Goal: Transaction & Acquisition: Purchase product/service

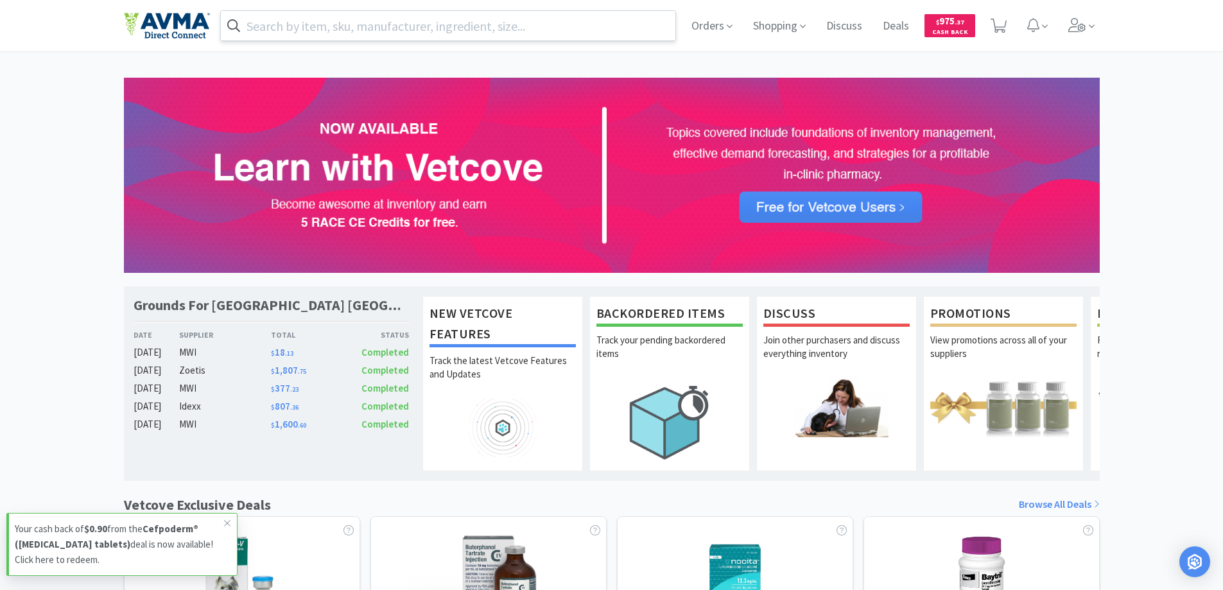
drag, startPoint x: 403, startPoint y: 41, endPoint x: 409, endPoint y: 27, distance: 15.5
click at [403, 40] on div "Orders Shopping Discuss Discuss Deals Deals $ 975 . 37 Cash Back" at bounding box center [612, 25] width 976 height 51
click at [409, 23] on input "text" at bounding box center [448, 26] width 455 height 30
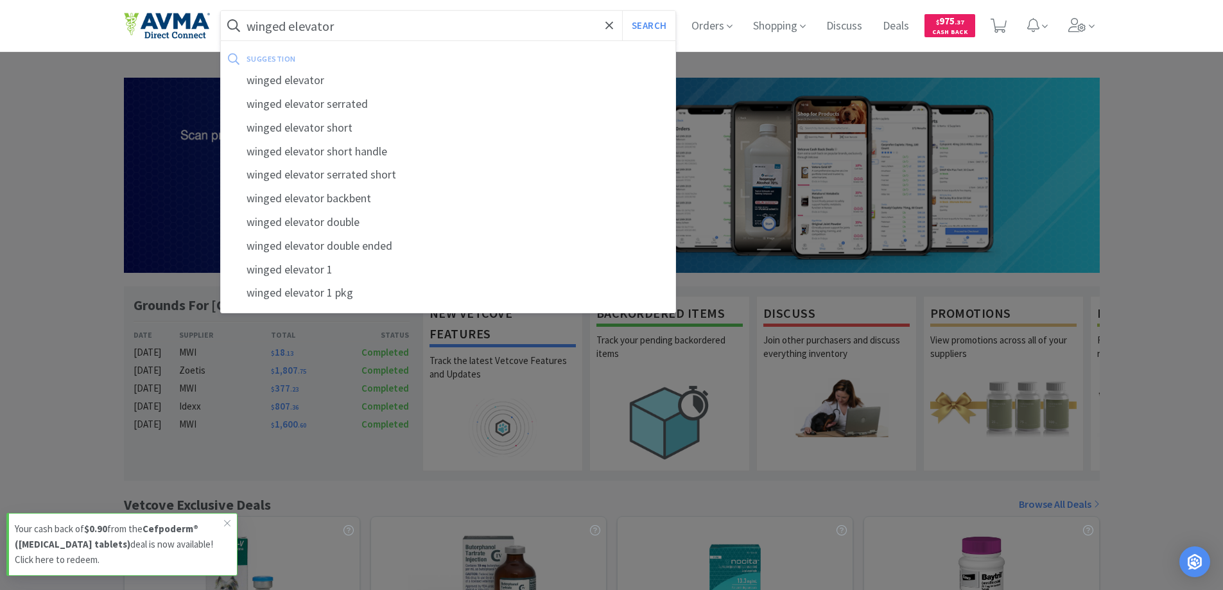
click at [622, 11] on button "Search" at bounding box center [648, 26] width 53 height 30
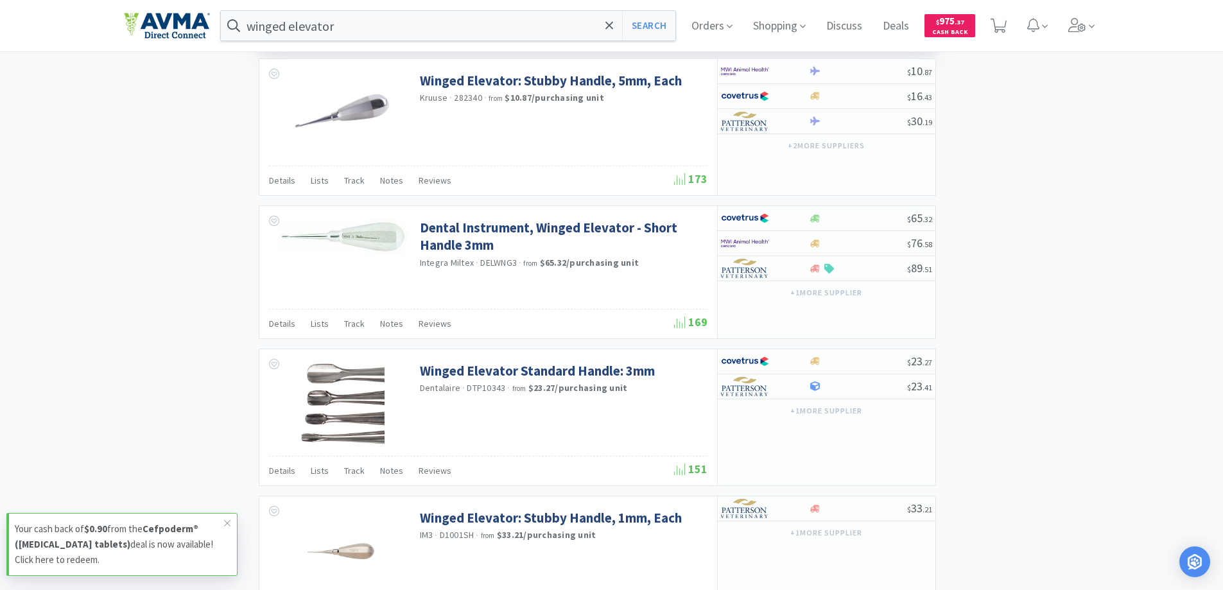
scroll to position [835, 0]
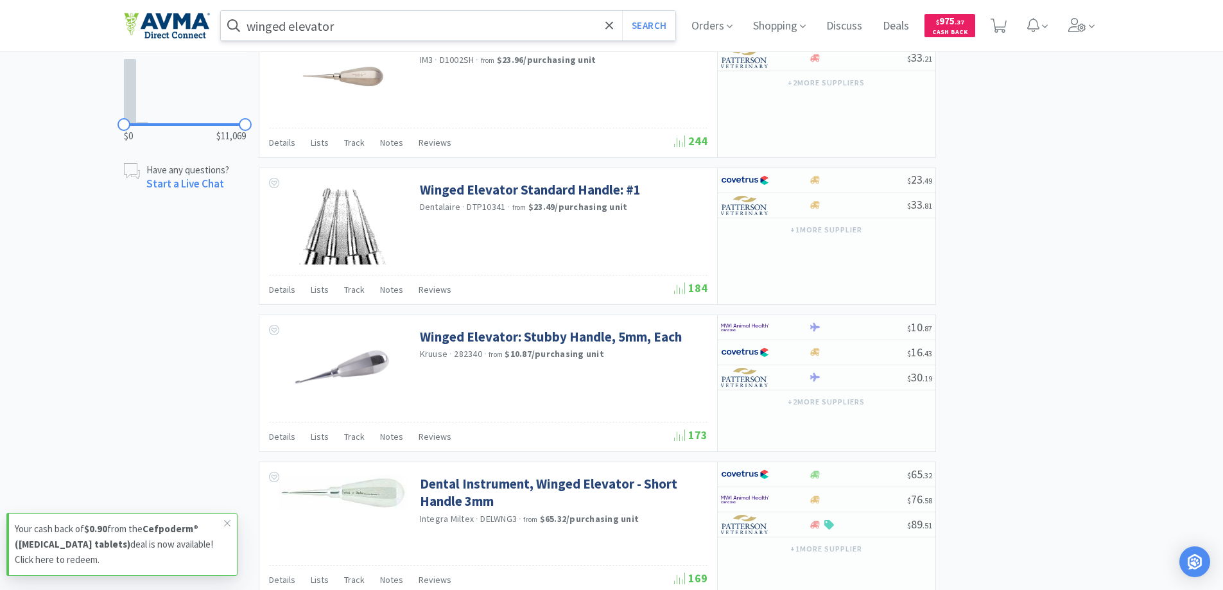
click at [392, 26] on input "winged elevator" at bounding box center [448, 26] width 455 height 30
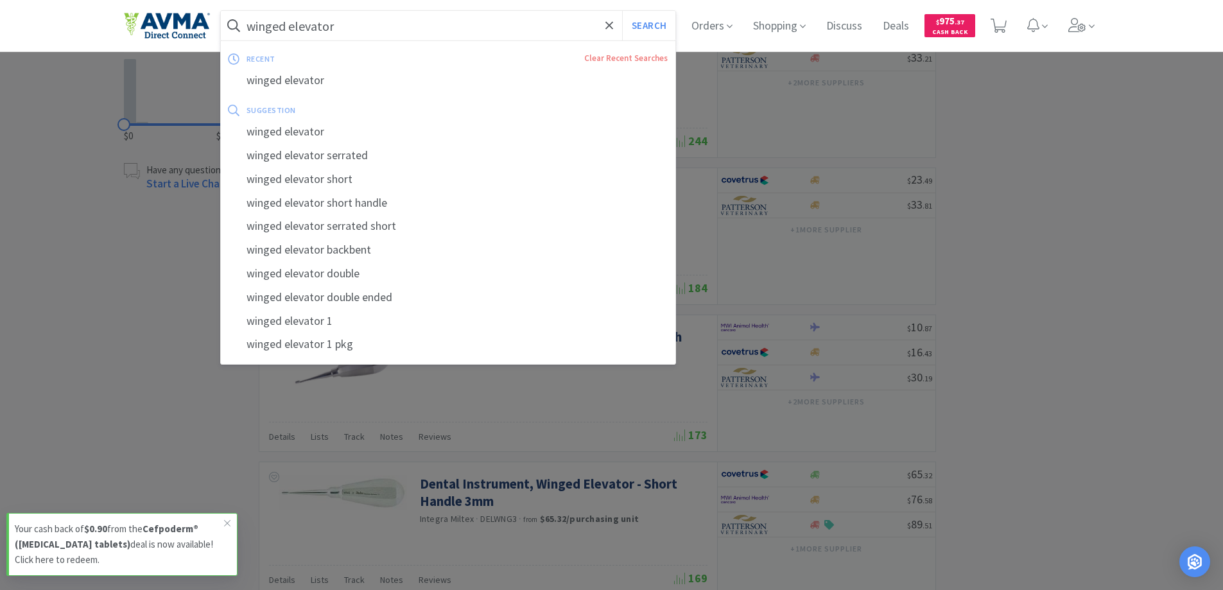
click at [394, 23] on input "winged elevator" at bounding box center [448, 26] width 455 height 30
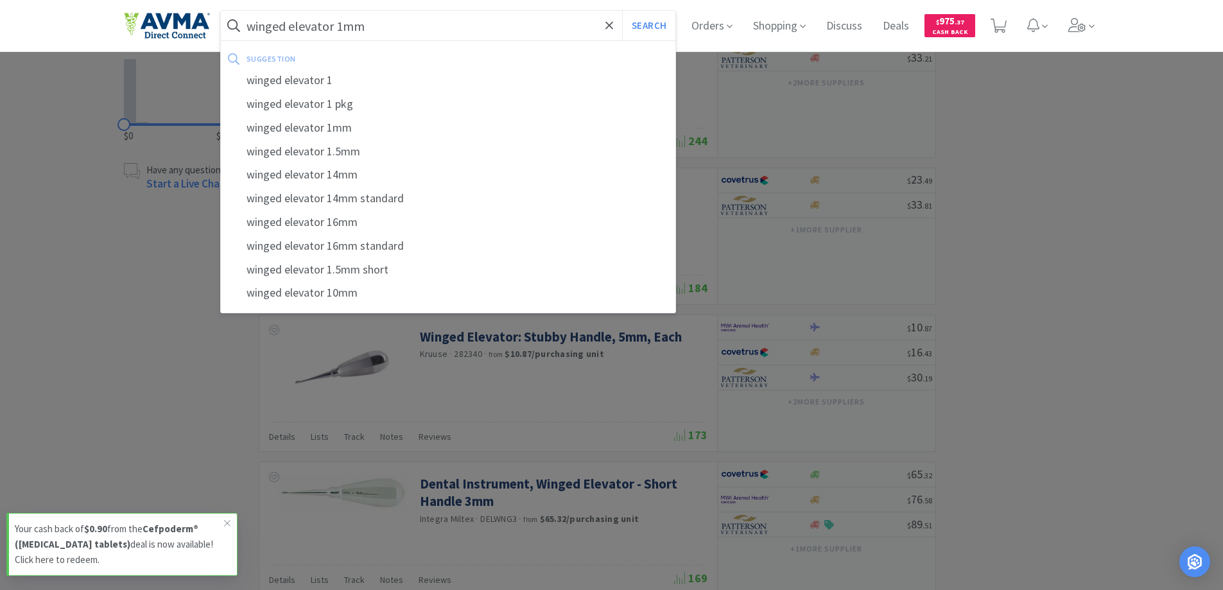
type input "winged elevator 1mm"
click at [622, 11] on button "Search" at bounding box center [648, 26] width 53 height 30
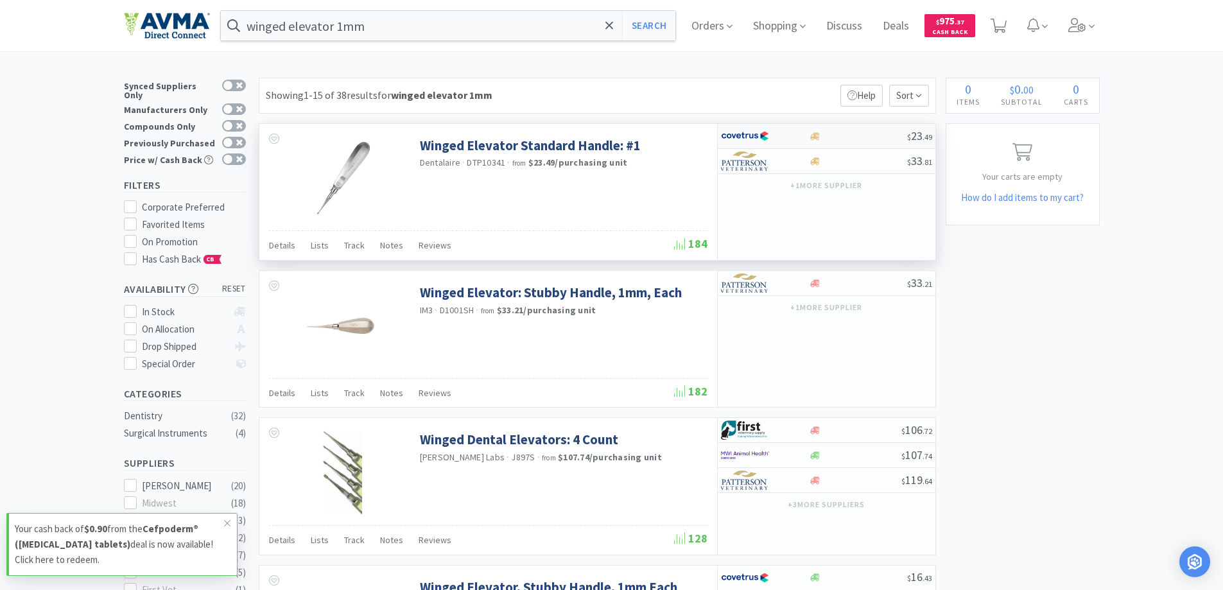
click at [742, 139] on img at bounding box center [745, 136] width 48 height 19
select select "1"
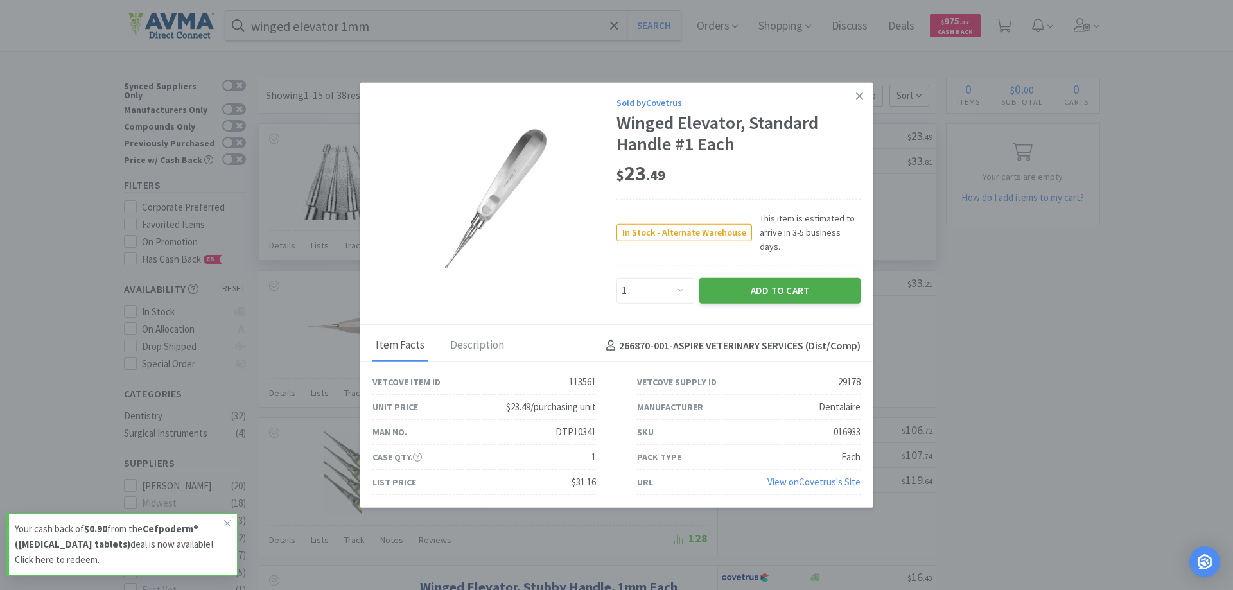
click at [767, 281] on button "Add to Cart" at bounding box center [779, 291] width 161 height 26
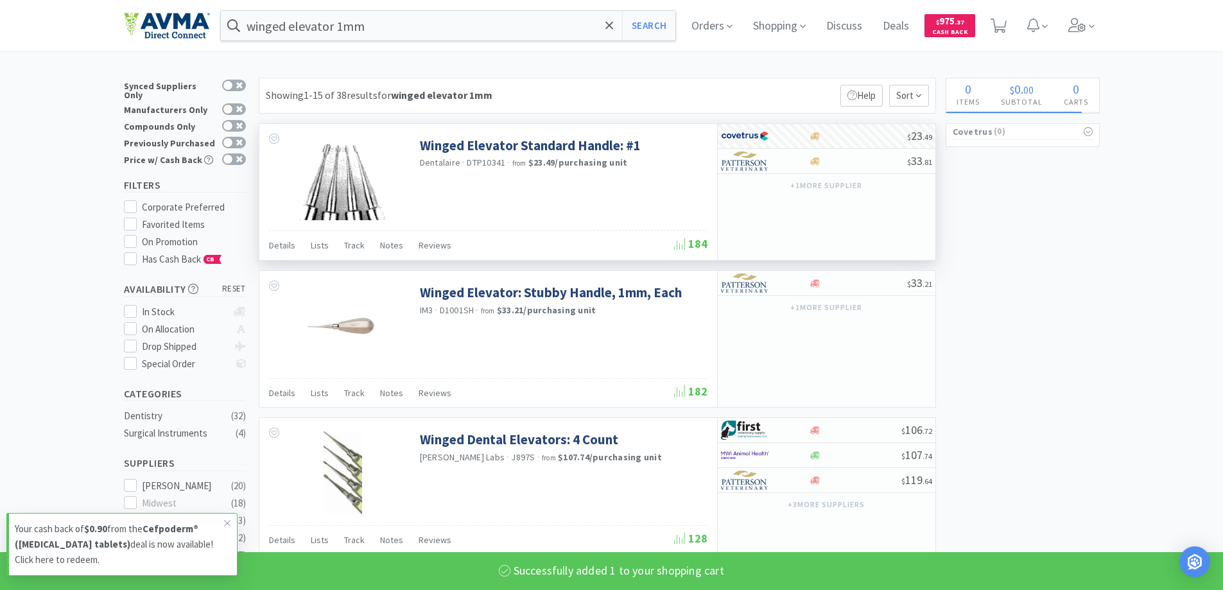
select select "1"
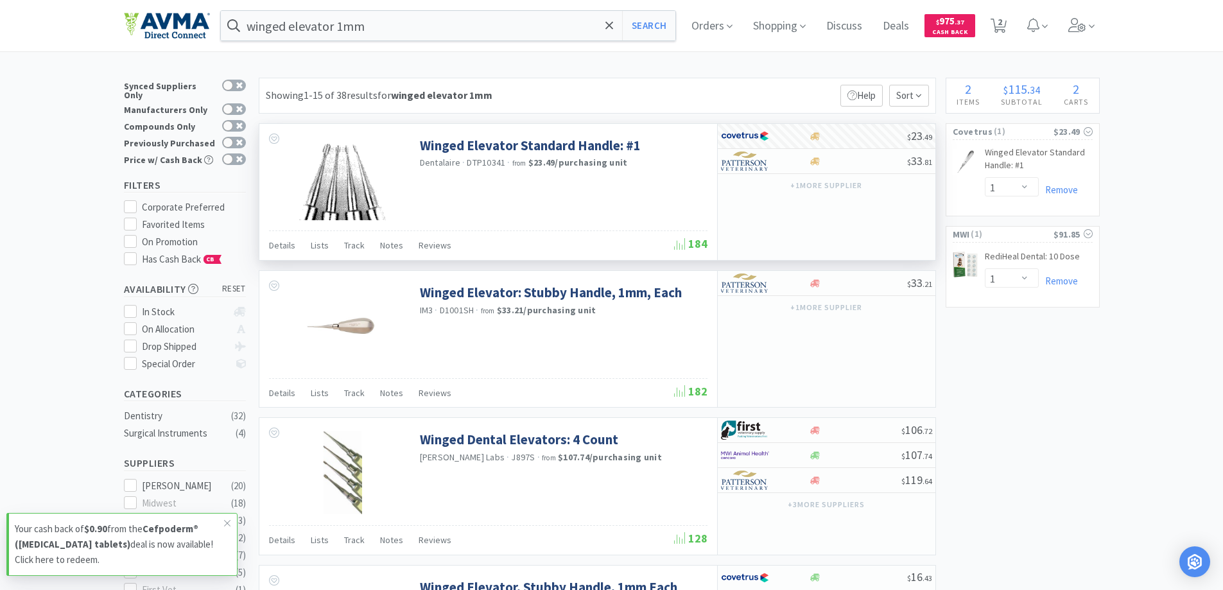
select select "1"
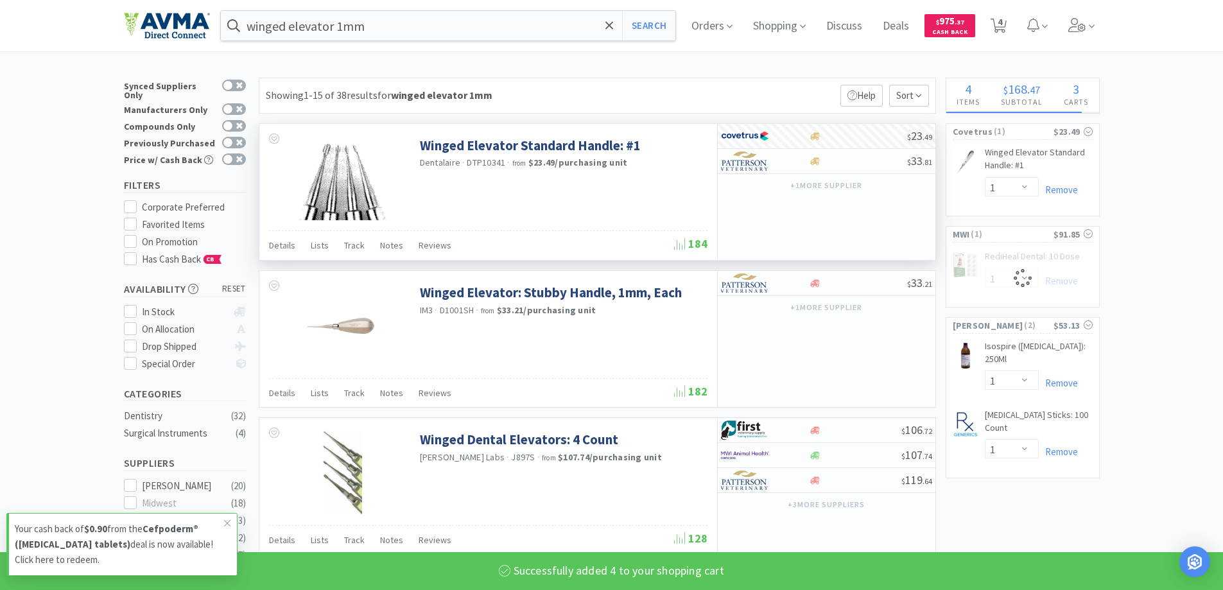
select select "4"
select select "1"
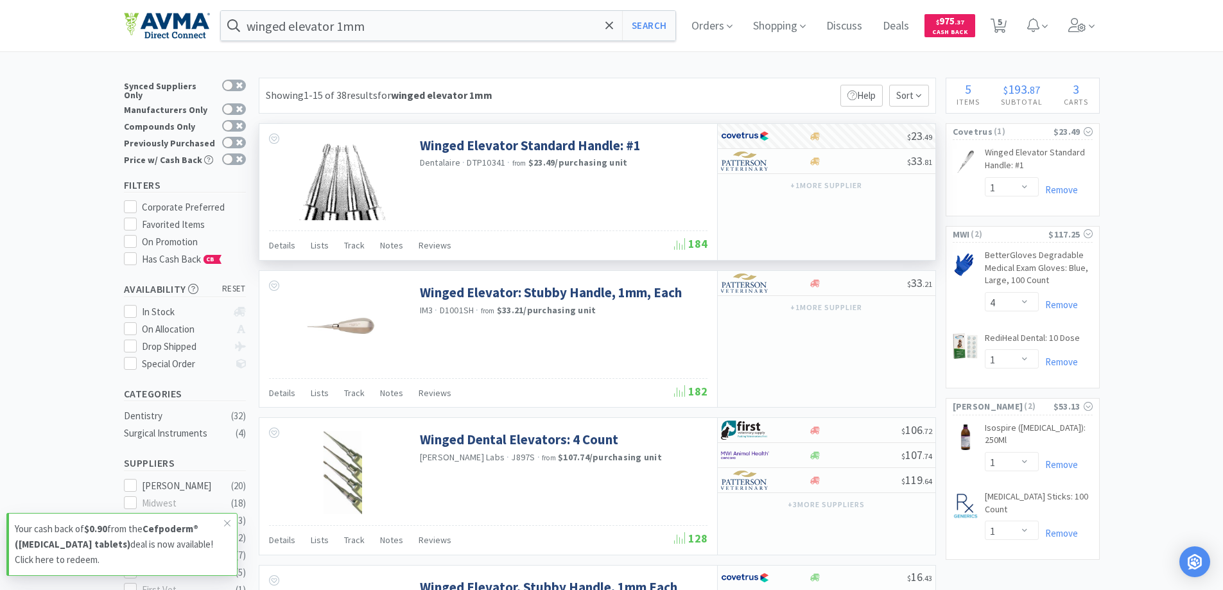
select select "10"
select select "1"
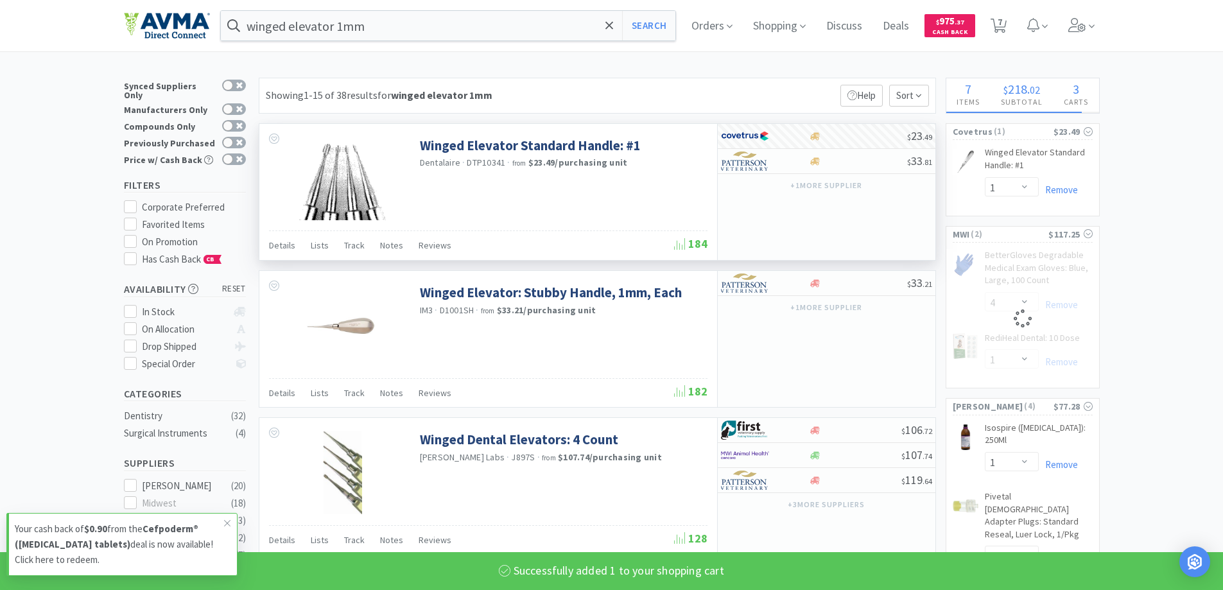
select select "1"
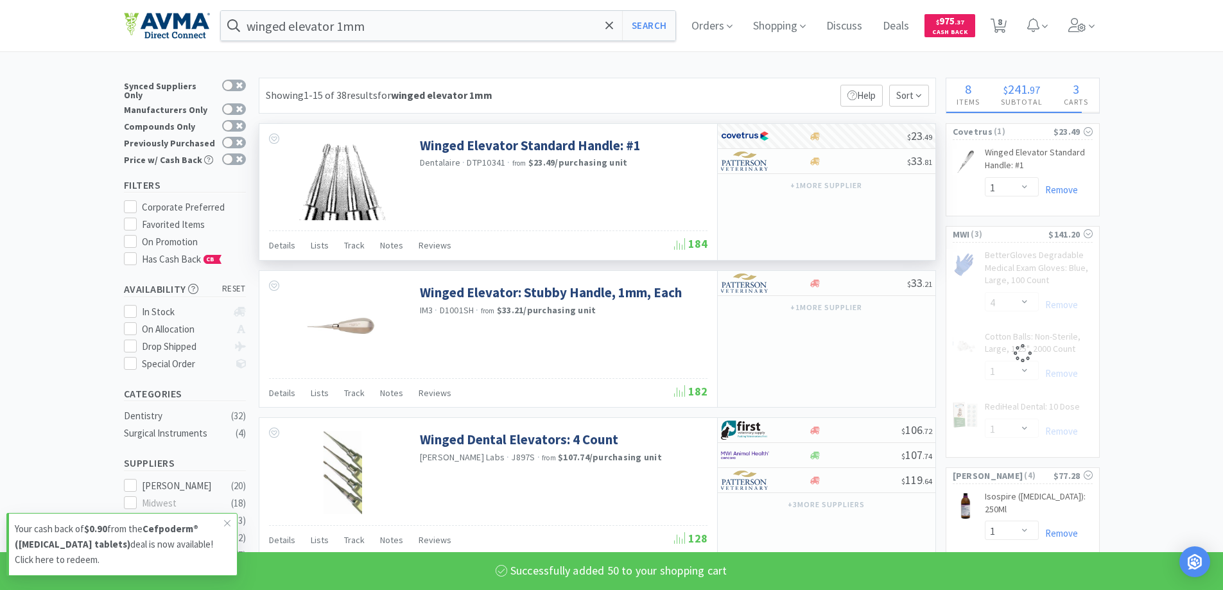
select select "50"
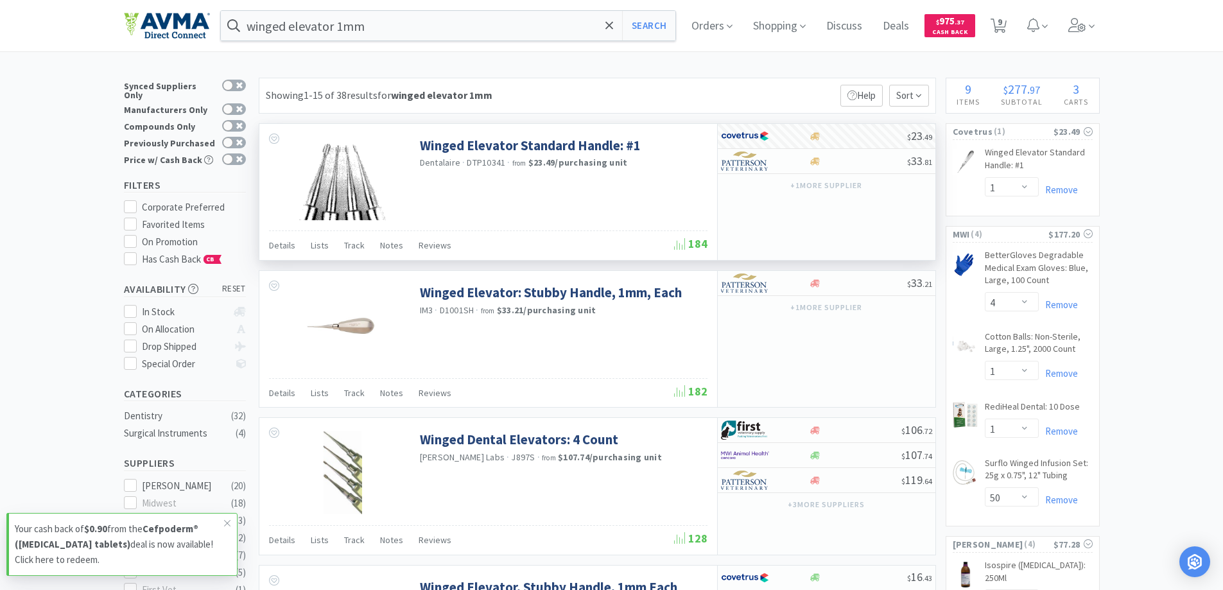
select select "5"
select select "1"
select select "10"
select select "1"
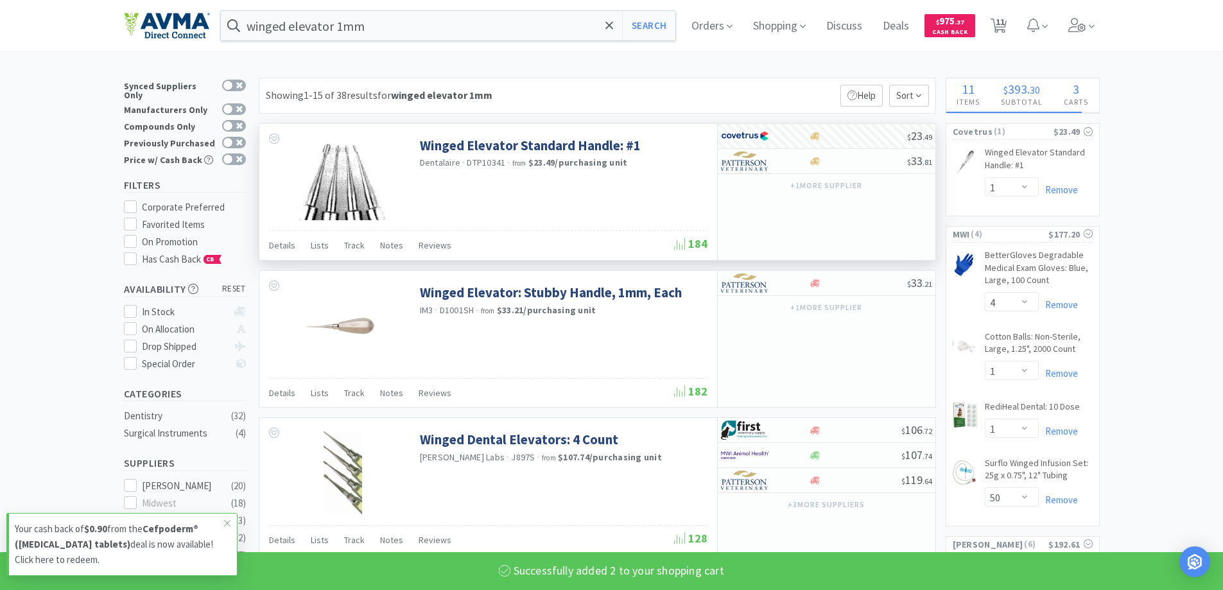
select select "2"
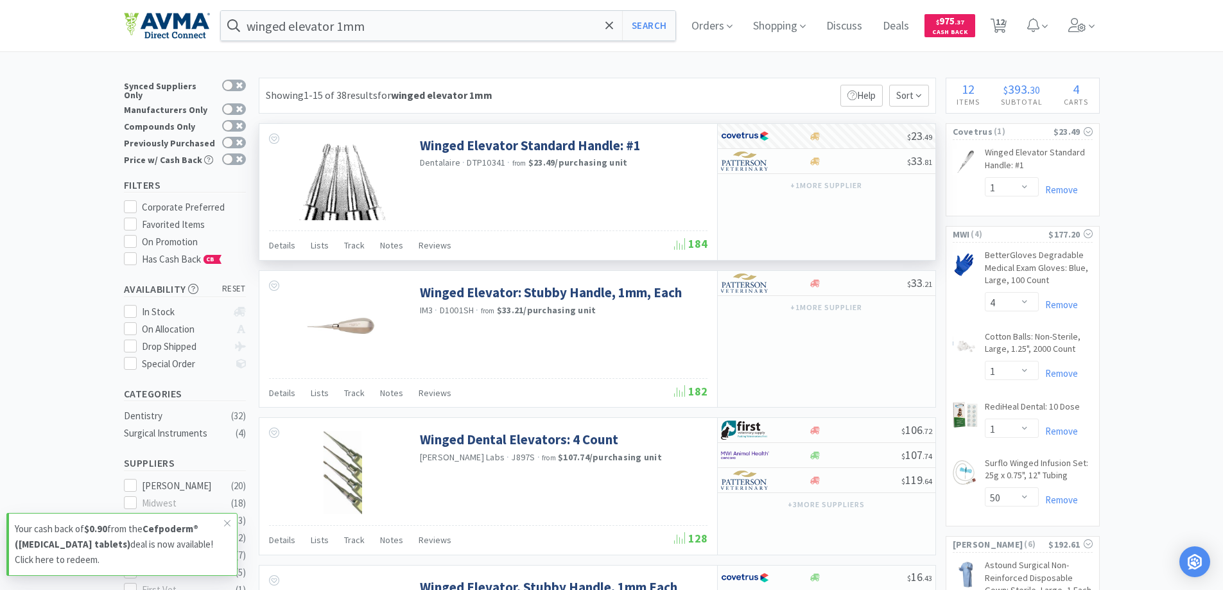
select select "1"
select select "10"
select select "1"
select select "10"
select select "1"
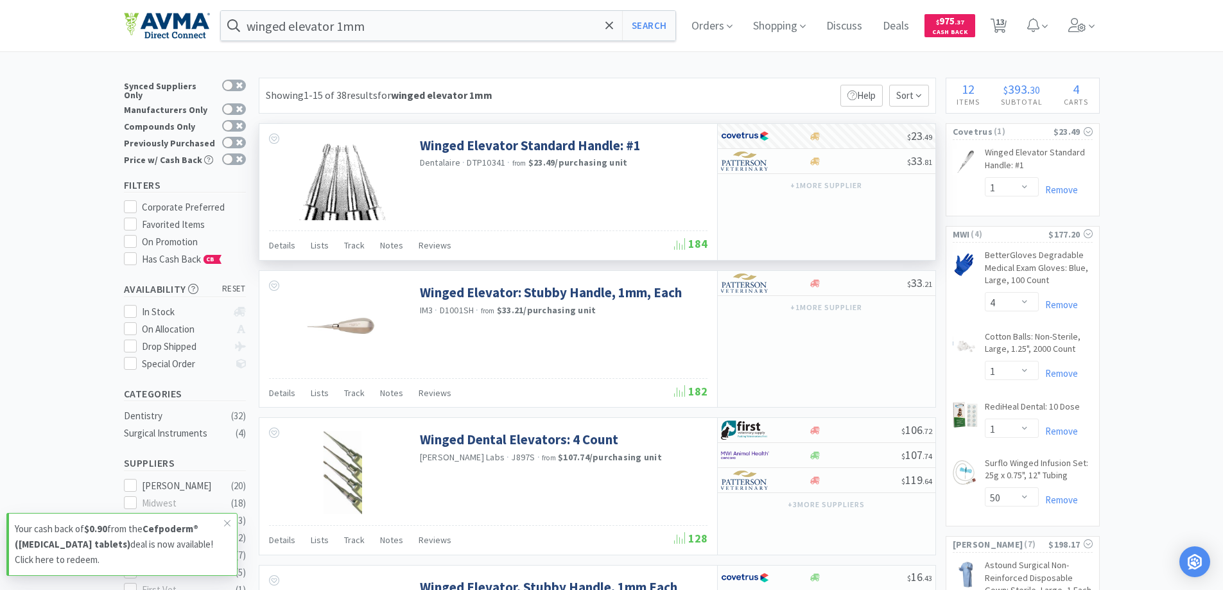
select select "10"
select select "1"
select select "2"
select select "5"
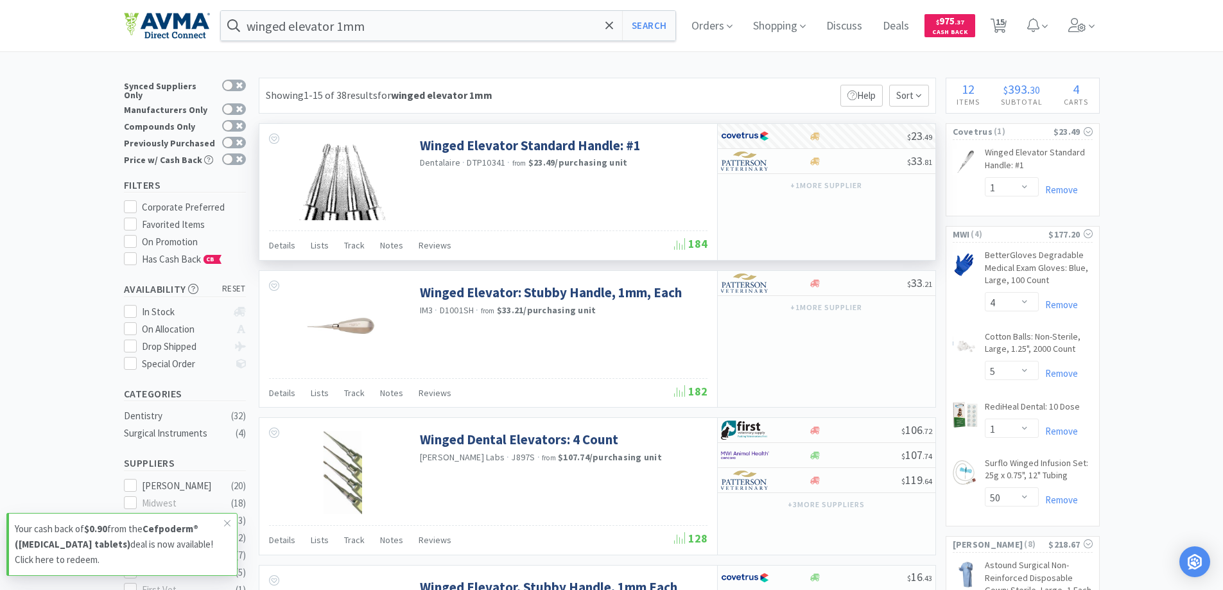
select select "1"
select select "50"
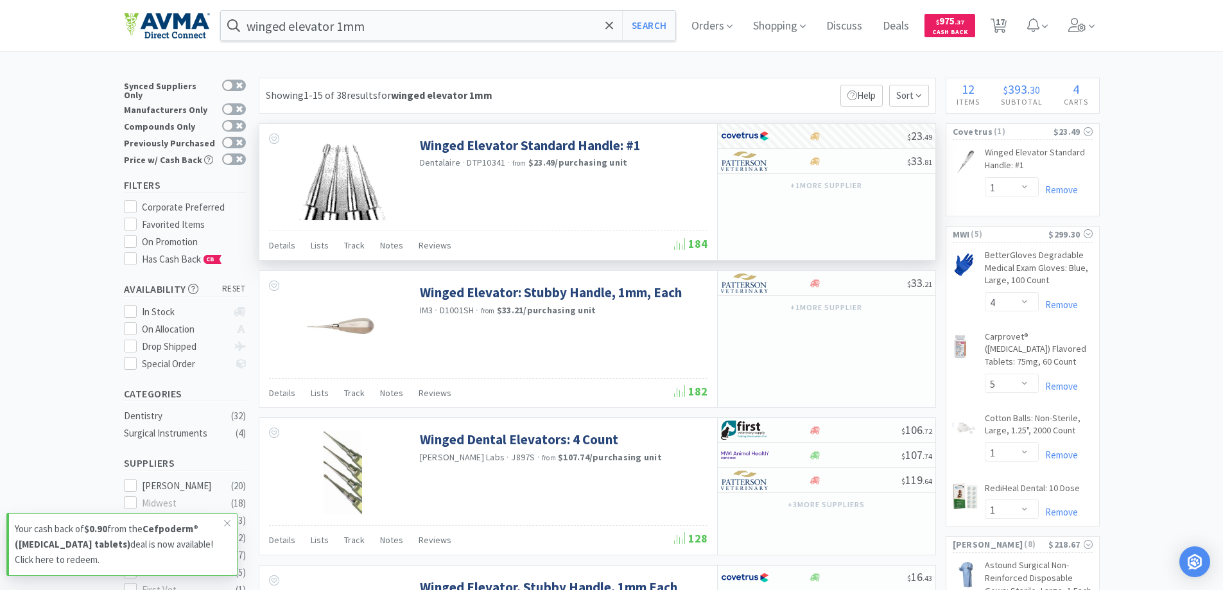
select select "5"
select select "1"
select select "10"
select select "1"
select select "10"
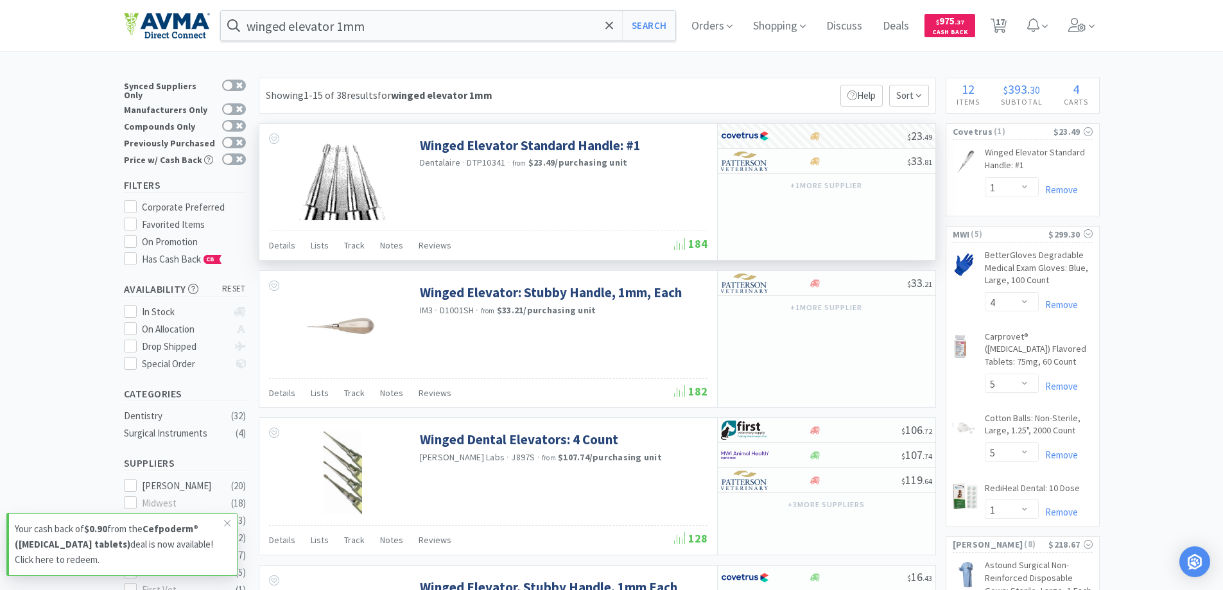
select select "2"
select select "10"
select select "1"
select select "10"
select select "1"
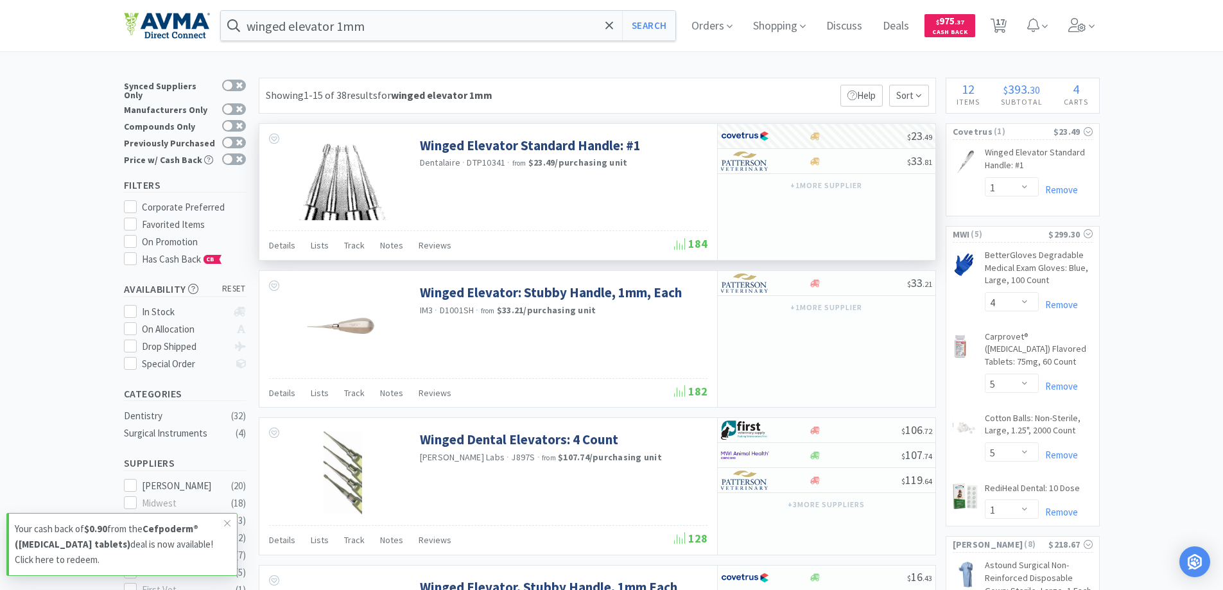
select select "1"
select select "50"
select select "1"
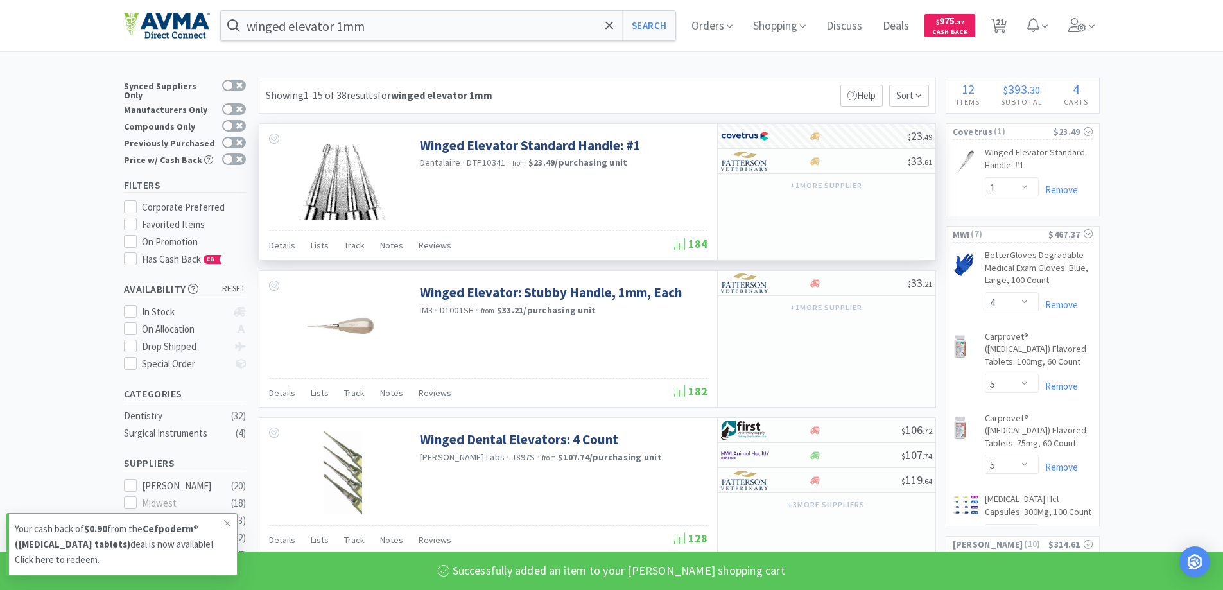
select select "1"
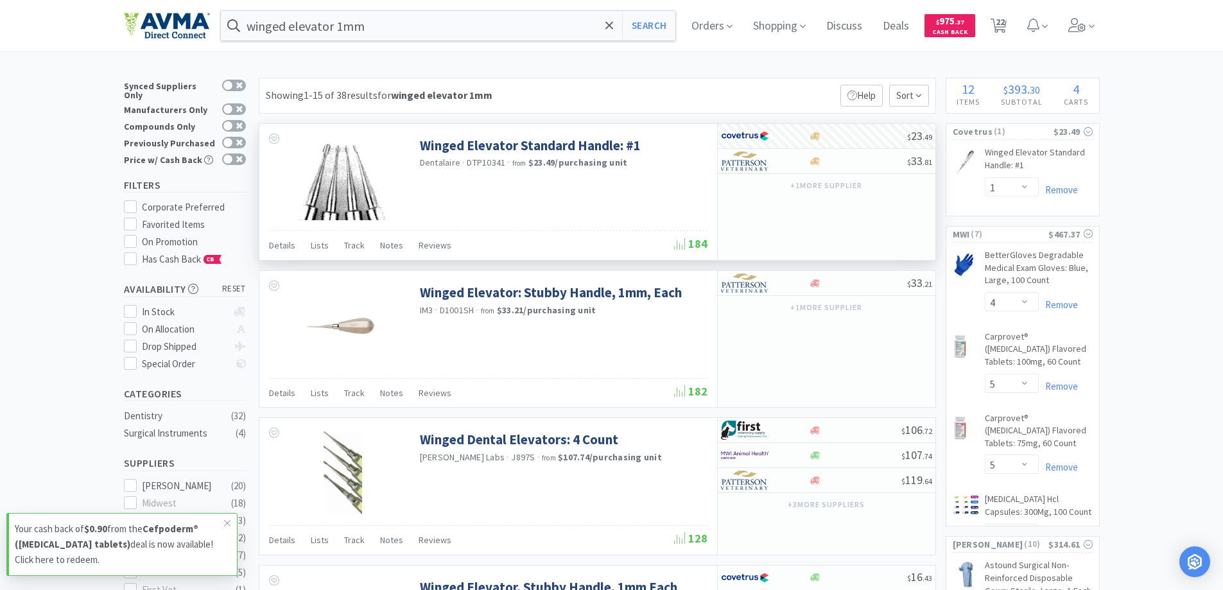
select select "1"
select select "10"
select select "2"
select select "1"
select select "50"
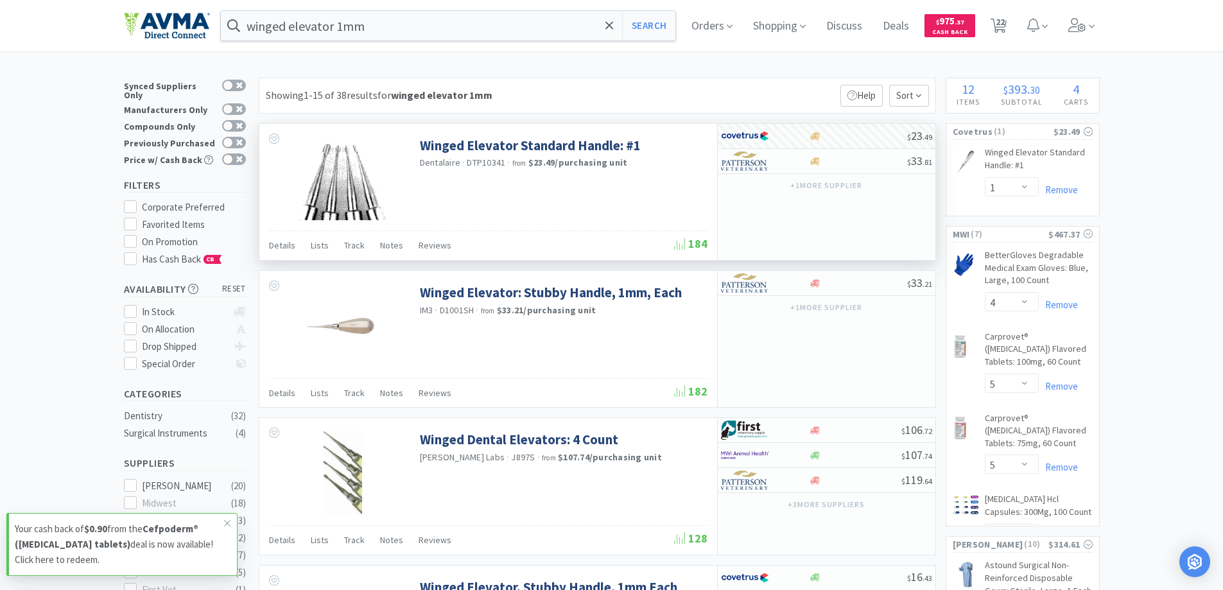
select select "1"
select select "6"
select select "1"
select select "15"
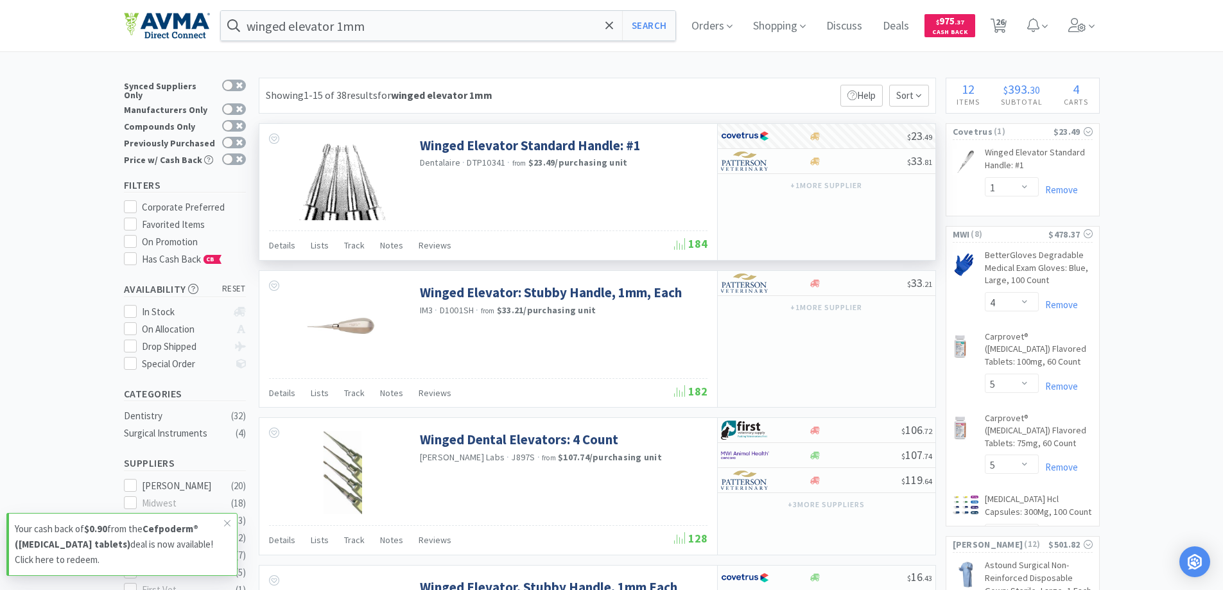
select select "1"
select select "10"
select select "1"
select select "10"
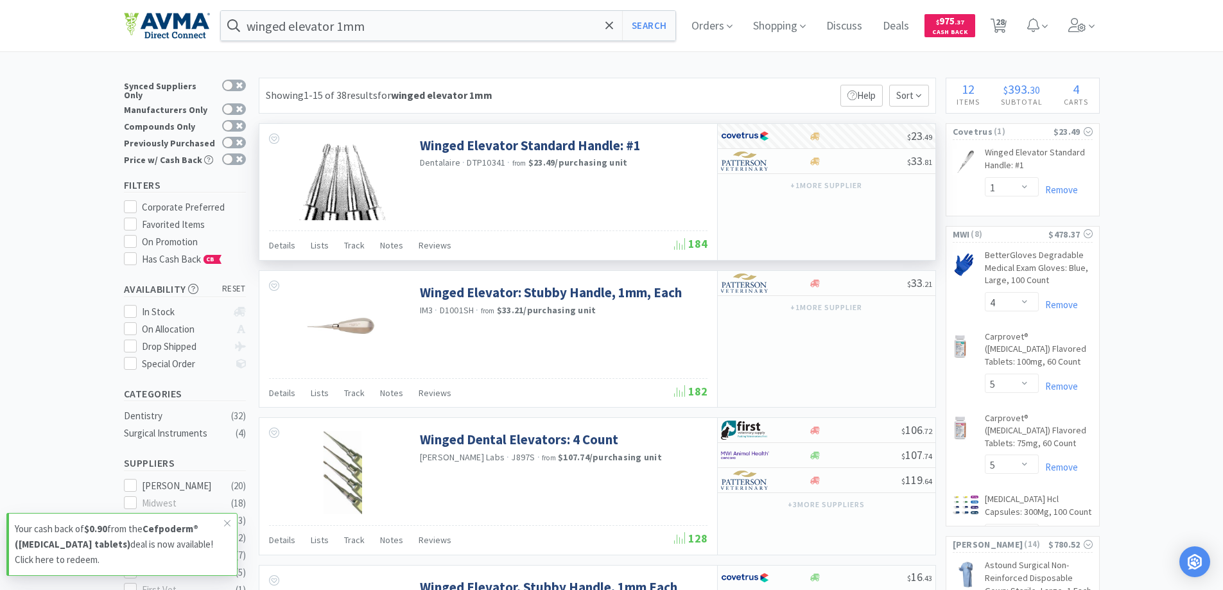
select select "2"
select select "1"
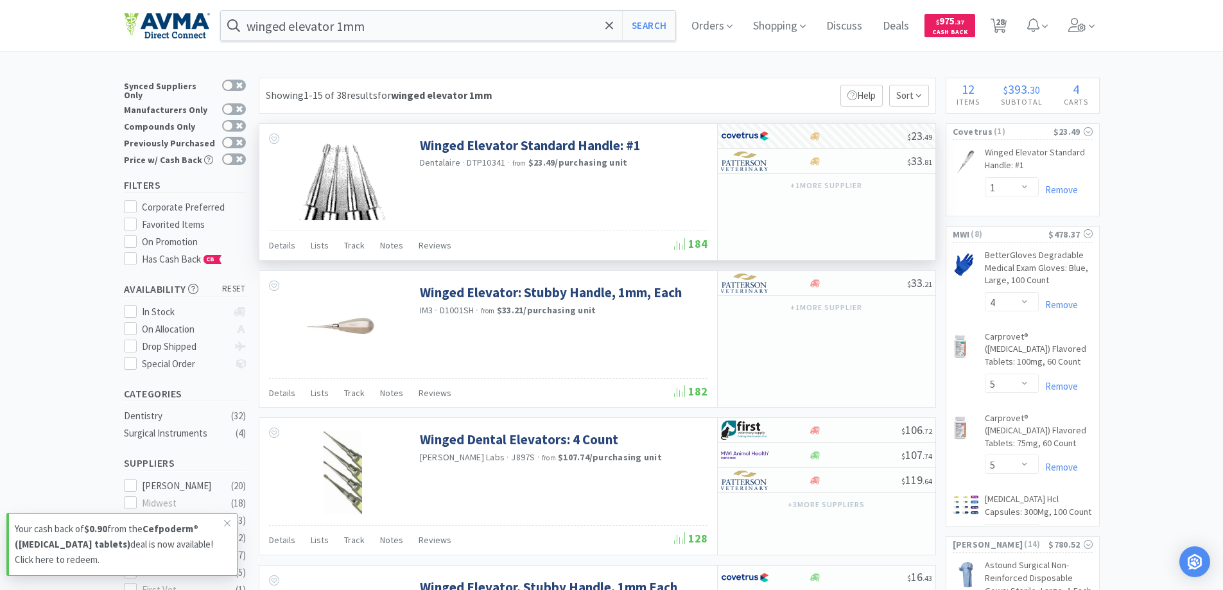
select select "1"
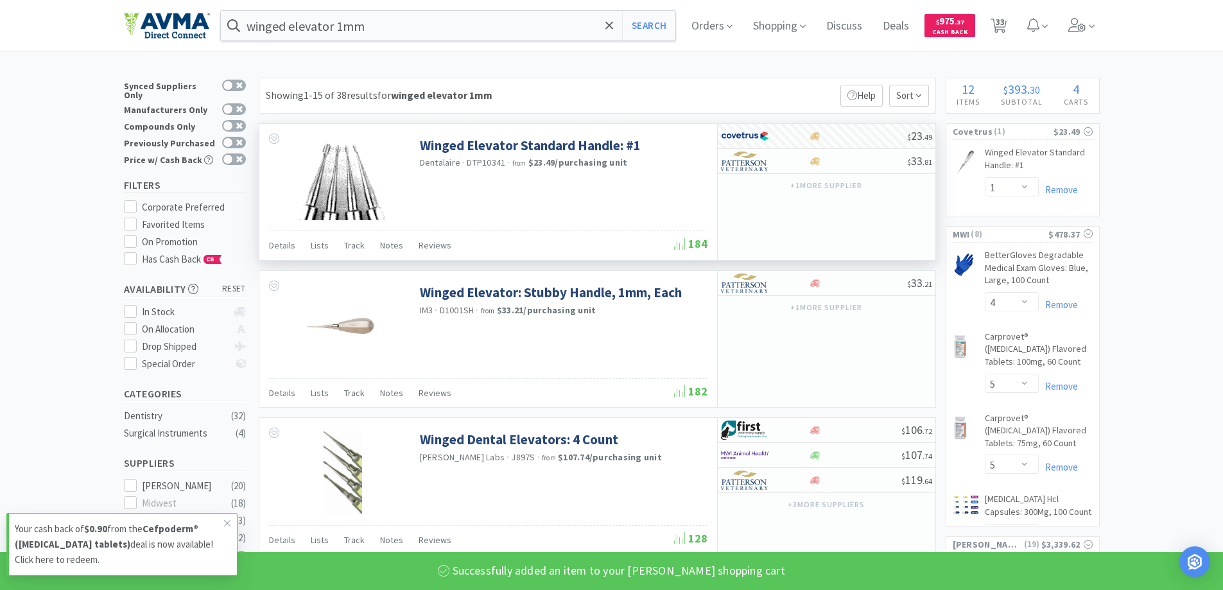
select select "5"
select select "1"
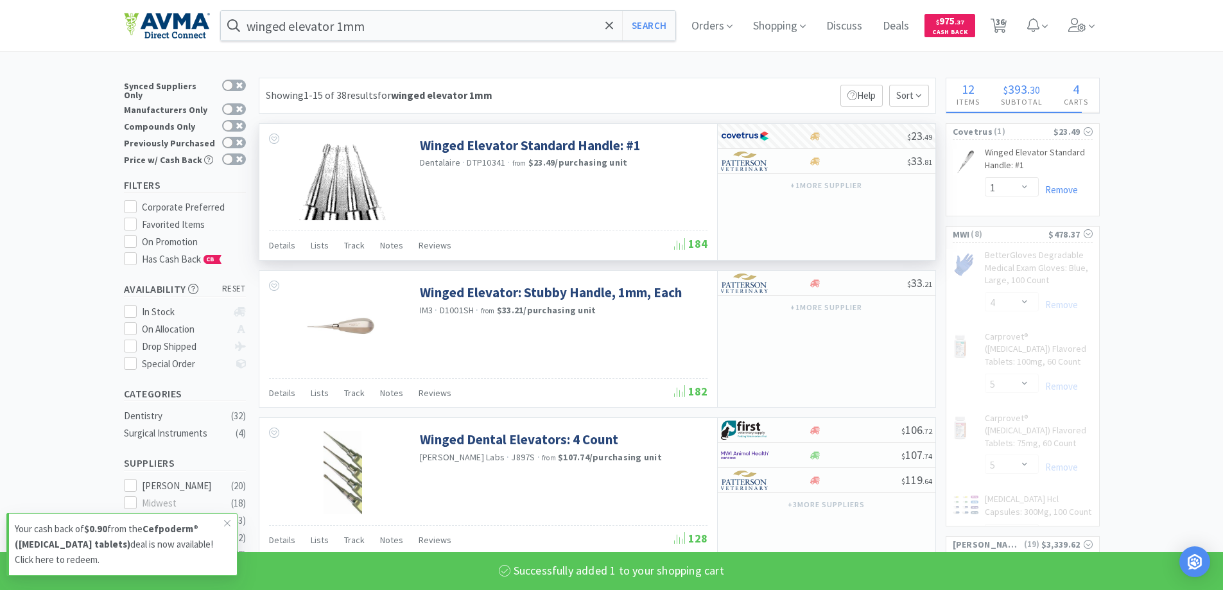
select select "1"
select select "2"
select select "5"
select select "2"
select select "10"
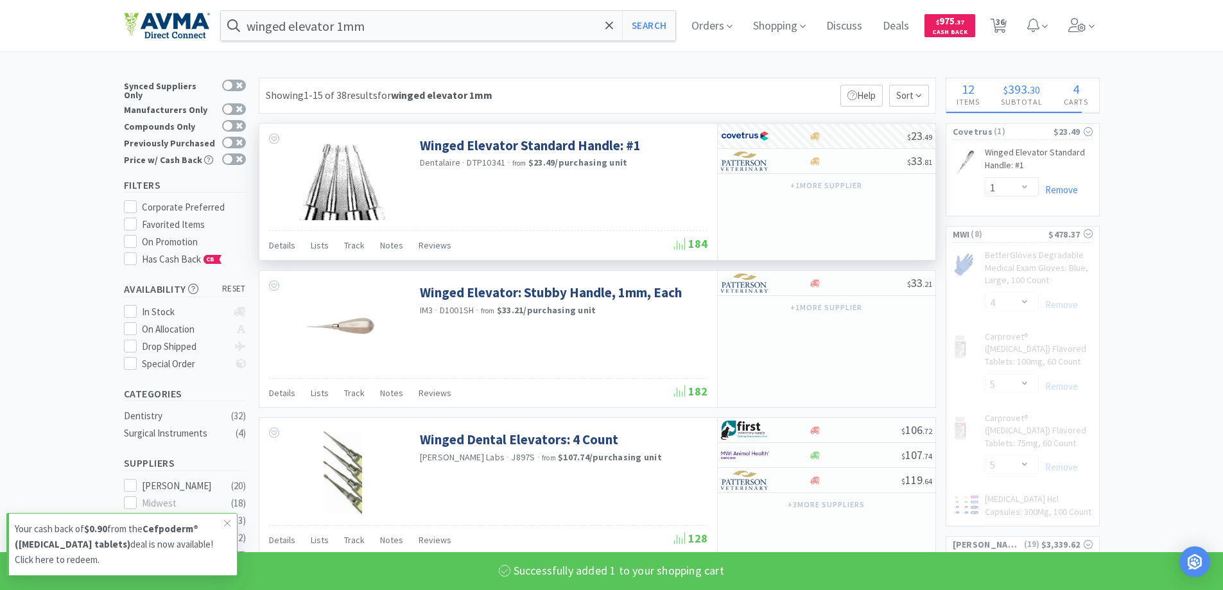
select select "1"
select select "15"
select select "1"
select select "10"
select select "2"
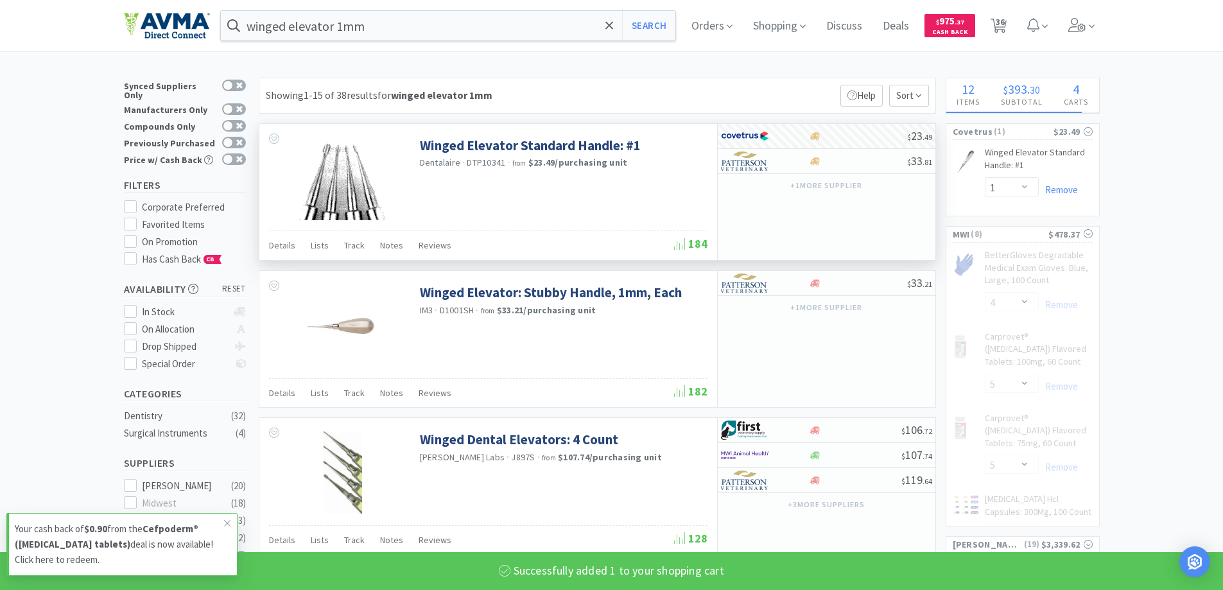
select select "1"
select select "50"
select select "1"
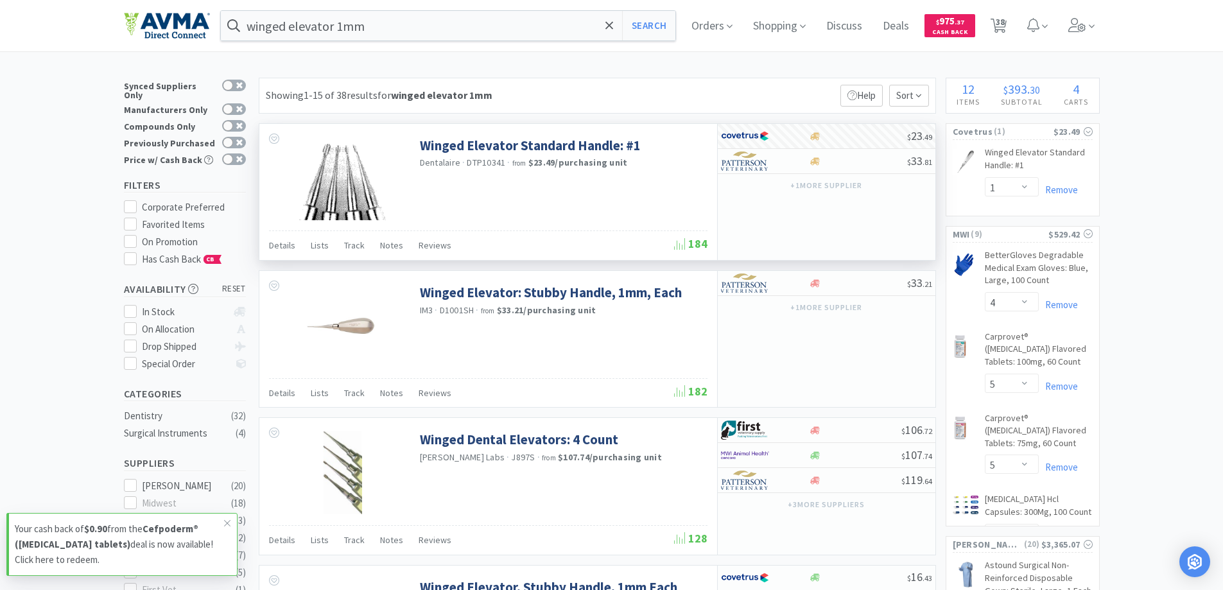
select select "15"
select select "1"
select select "4"
select select "5"
select select "1"
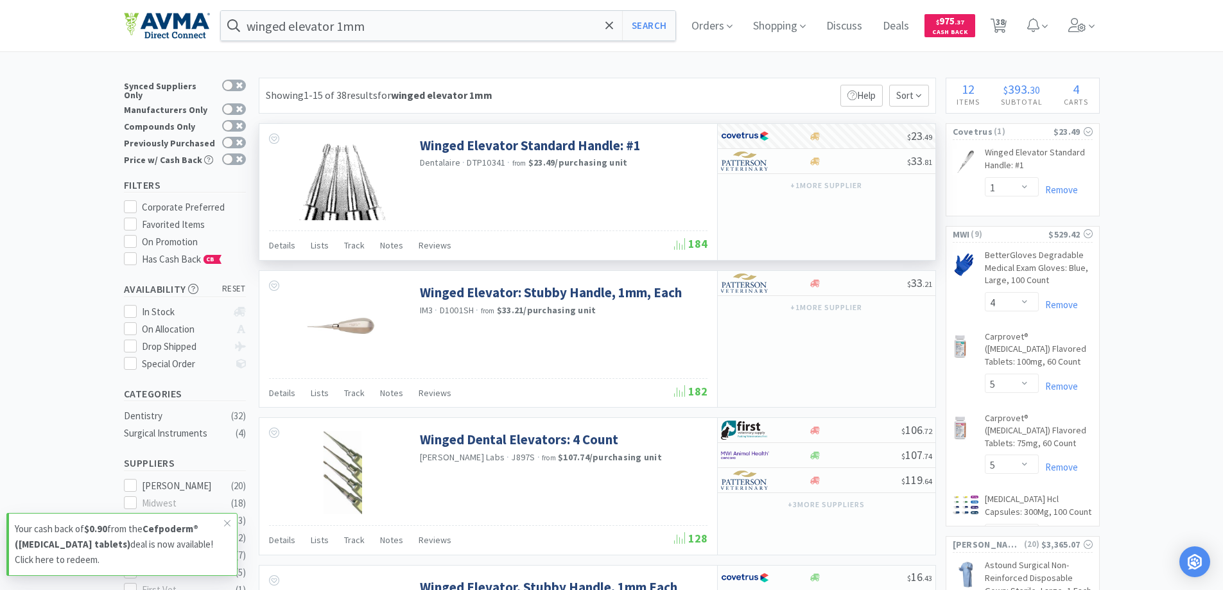
select select "2"
select select "1"
select select "50"
